Goal: Navigation & Orientation: Find specific page/section

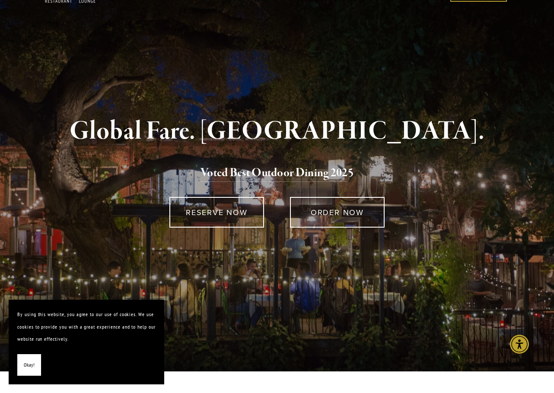
scroll to position [18, 0]
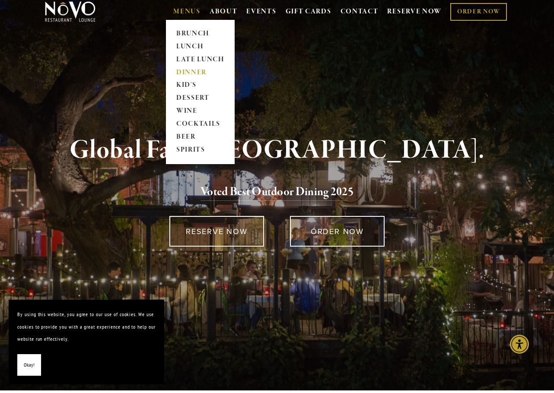
click at [184, 68] on link "DINNER" at bounding box center [200, 72] width 54 height 13
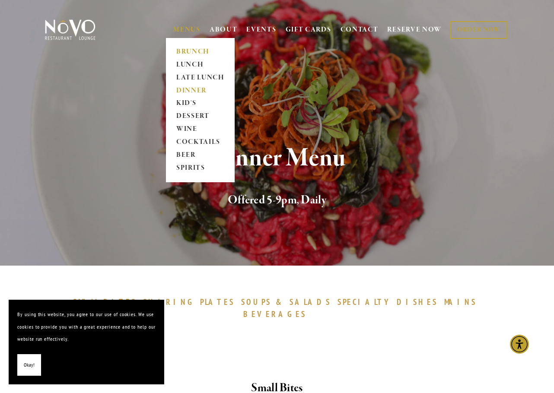
click at [188, 49] on link "BRUNCH" at bounding box center [200, 51] width 54 height 13
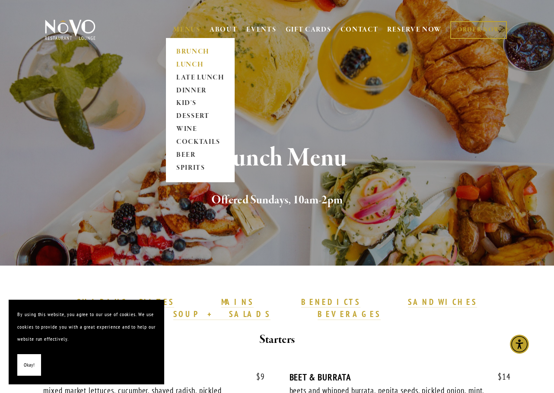
click at [191, 60] on link "LUNCH" at bounding box center [200, 64] width 54 height 13
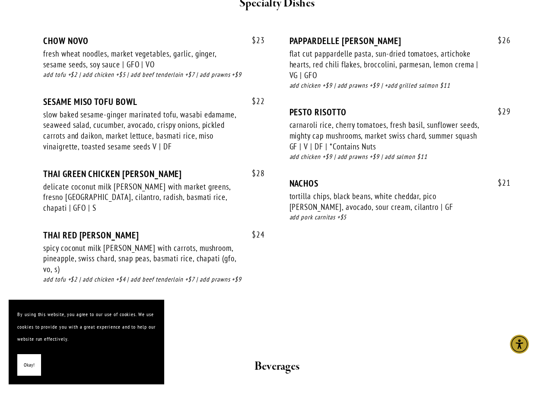
scroll to position [1684, 0]
